Goal: Navigation & Orientation: Find specific page/section

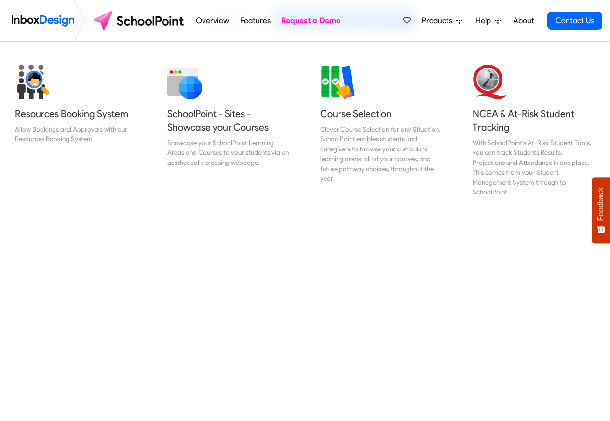
scroll to position [405, 0]
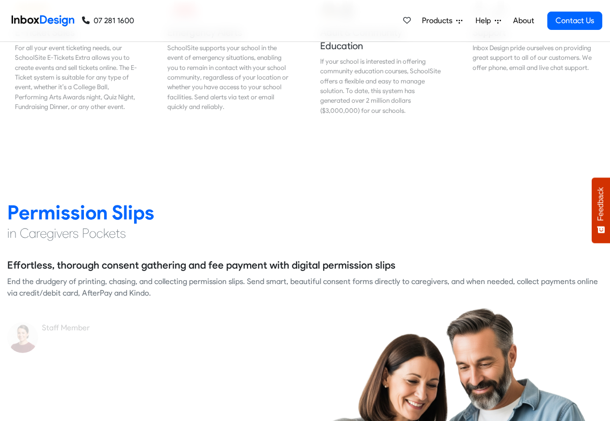
scroll to position [1215, 0]
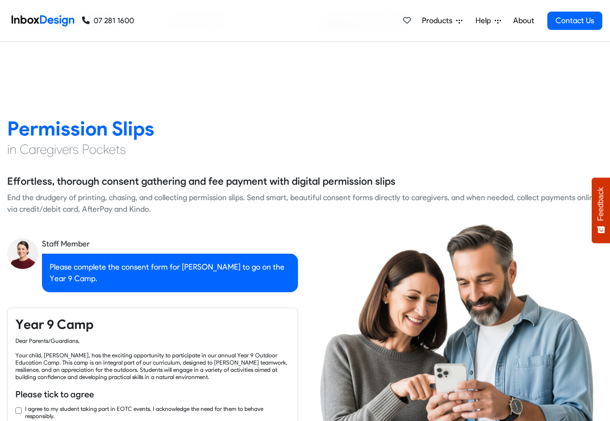
checkbox input "true"
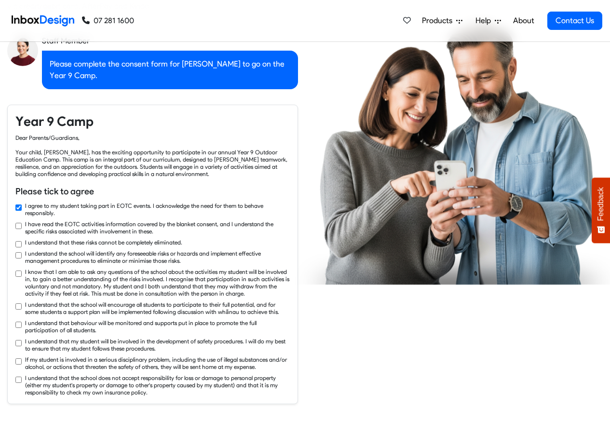
checkbox input "true"
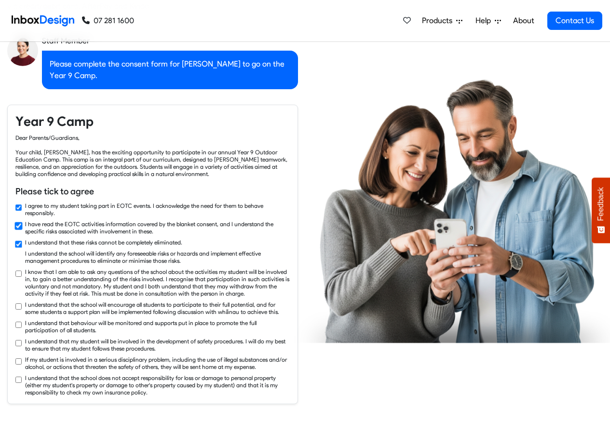
scroll to position [1620, 0]
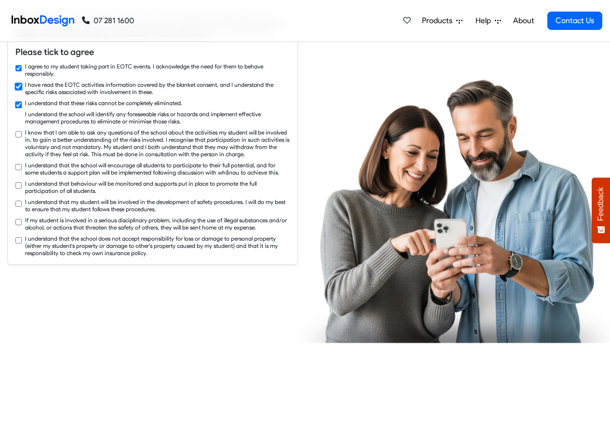
checkbox input "true"
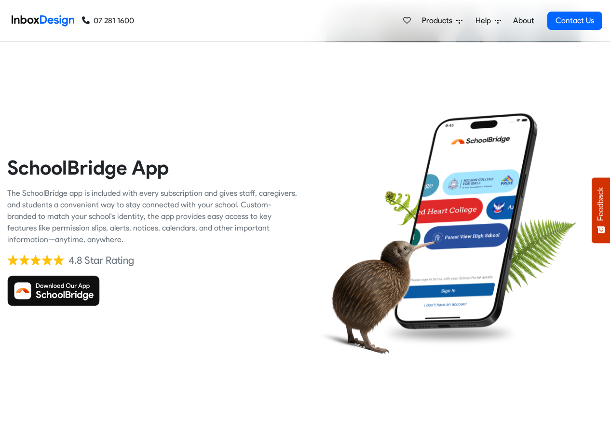
scroll to position [2025, 0]
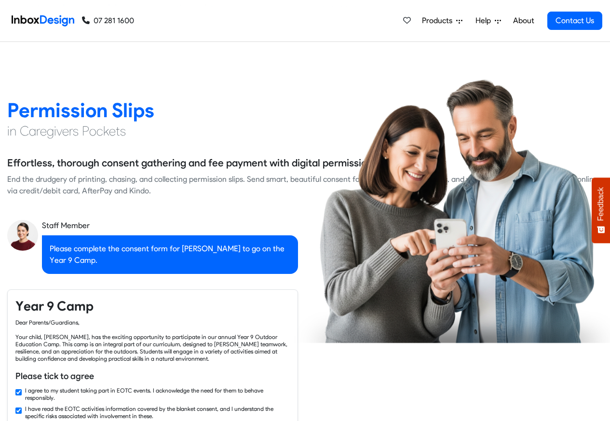
checkbox input "false"
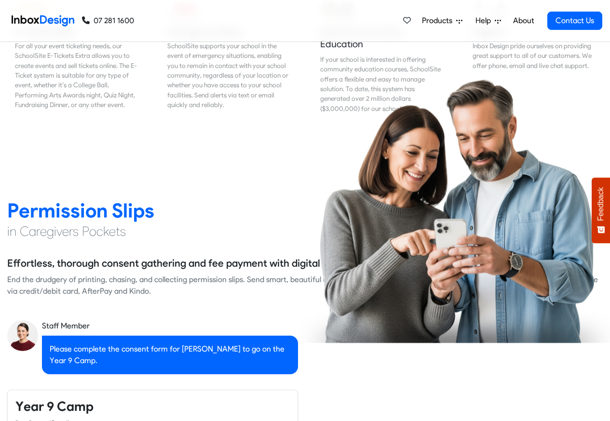
checkbox input "false"
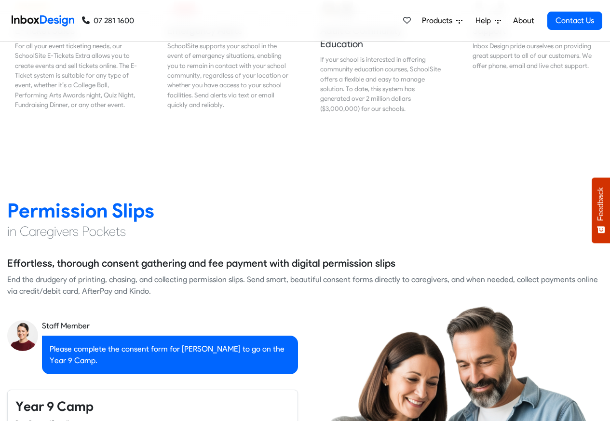
checkbox input "false"
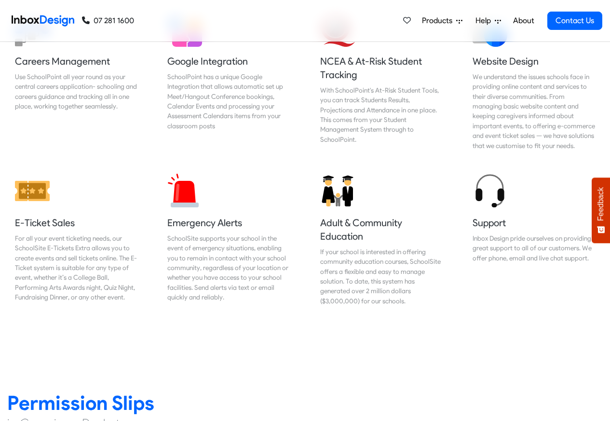
checkbox input "false"
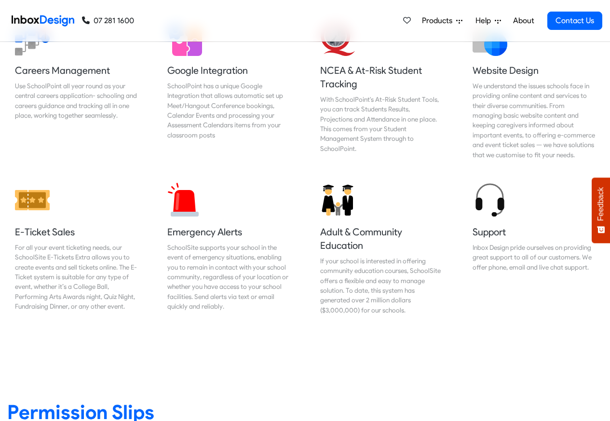
checkbox input "false"
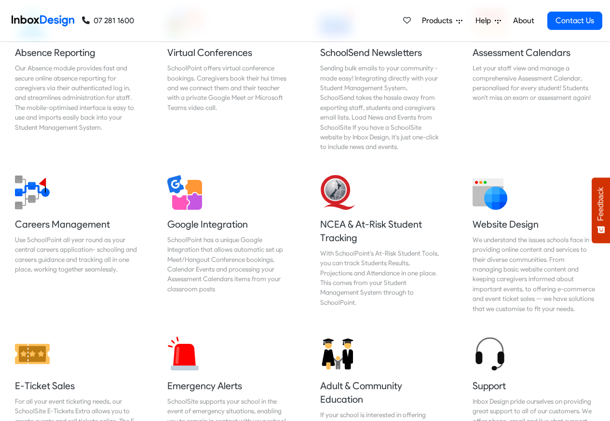
checkbox input "false"
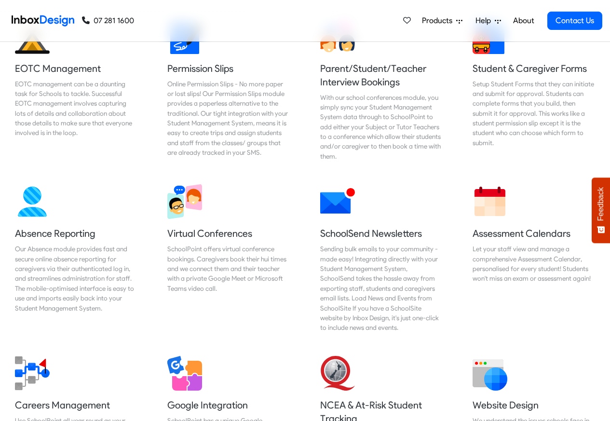
checkbox input "false"
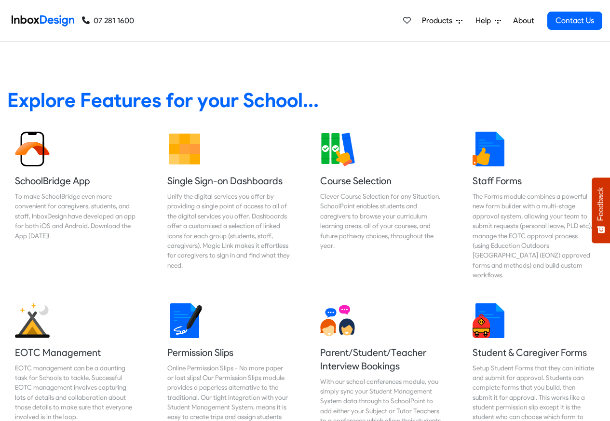
checkbox input "false"
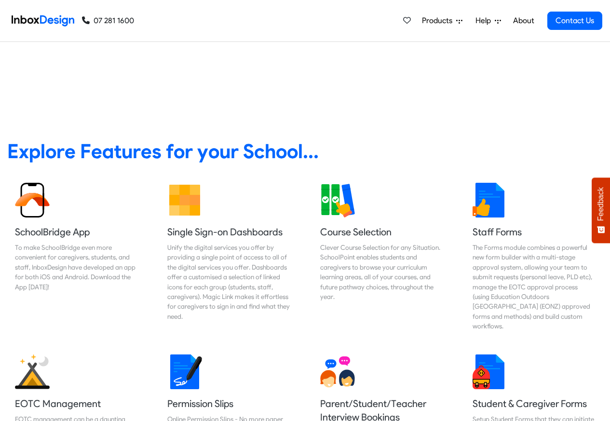
scroll to position [289, 0]
